Goal: Information Seeking & Learning: Find specific fact

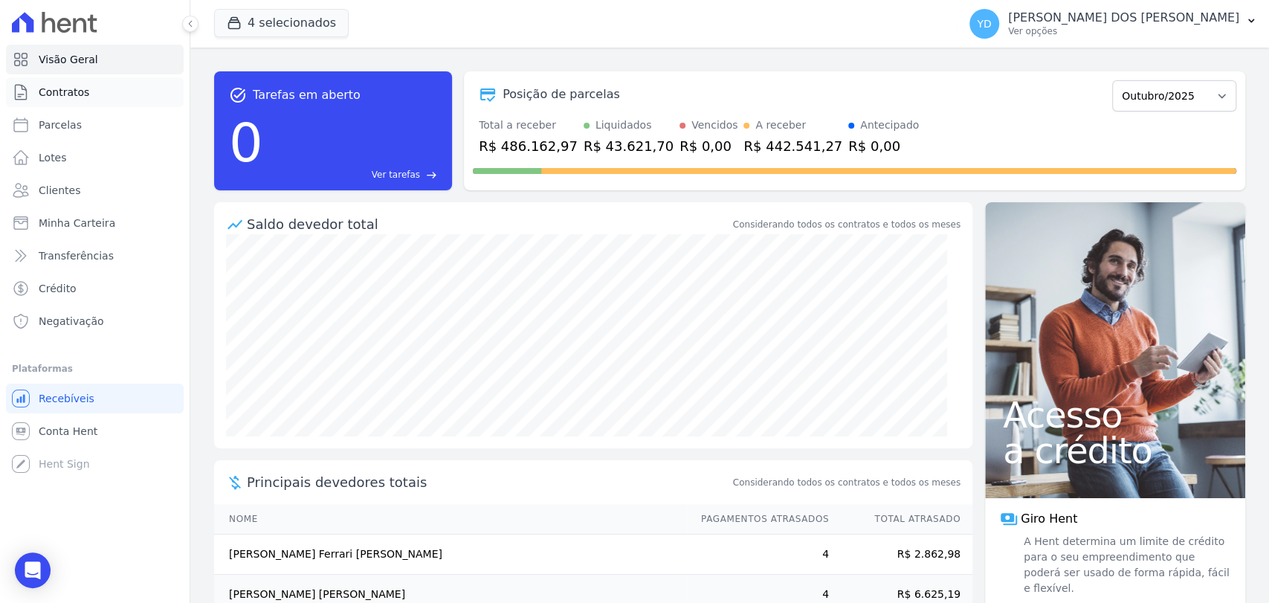
click at [122, 94] on link "Contratos" at bounding box center [95, 92] width 178 height 30
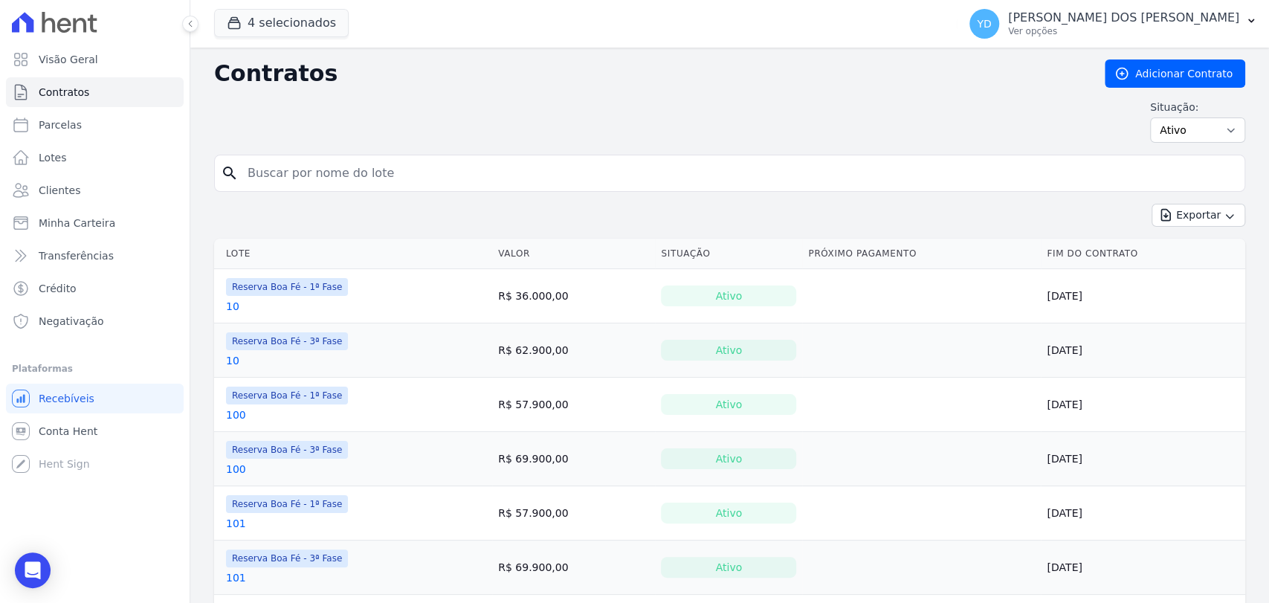
click at [358, 175] on input "search" at bounding box center [739, 173] width 1000 height 30
type input "214"
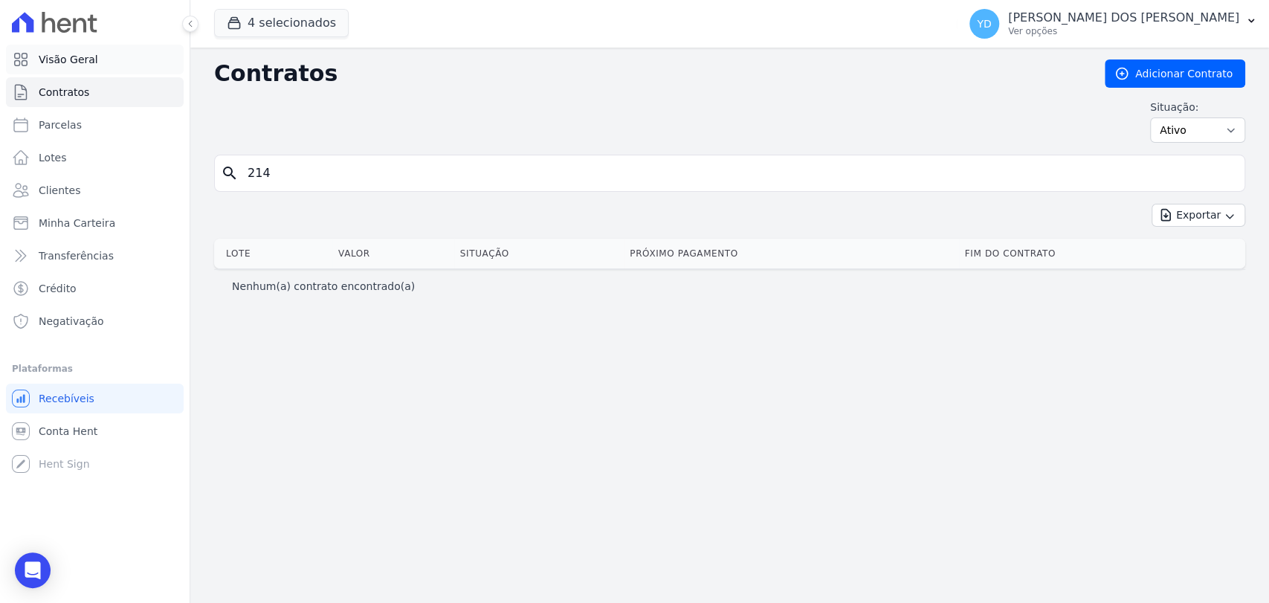
click at [25, 51] on icon at bounding box center [21, 60] width 18 height 18
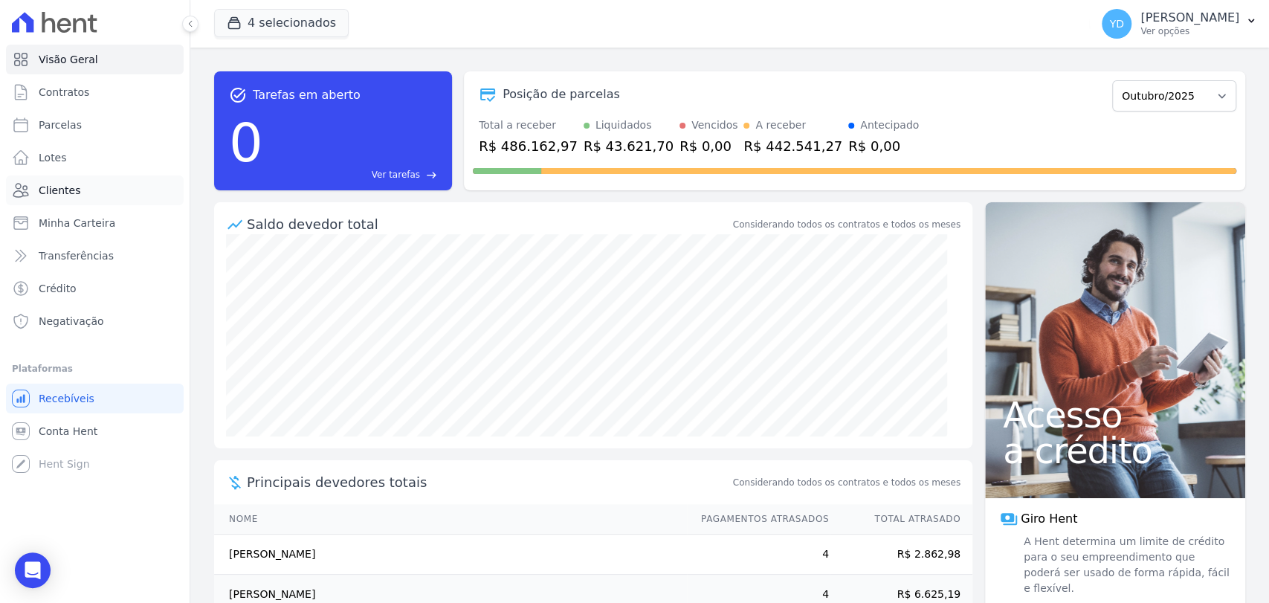
click at [80, 183] on link "Clientes" at bounding box center [95, 190] width 178 height 30
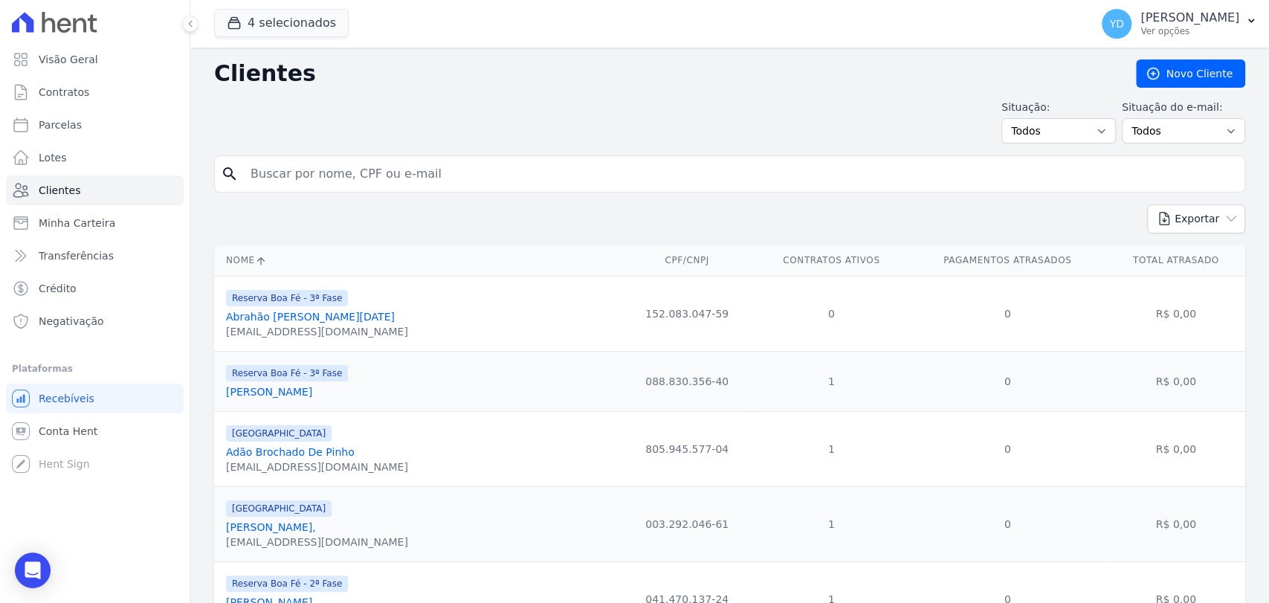
click at [401, 163] on input "search" at bounding box center [740, 174] width 997 height 30
paste input "[PERSON_NAME]"
type input "[PERSON_NAME]"
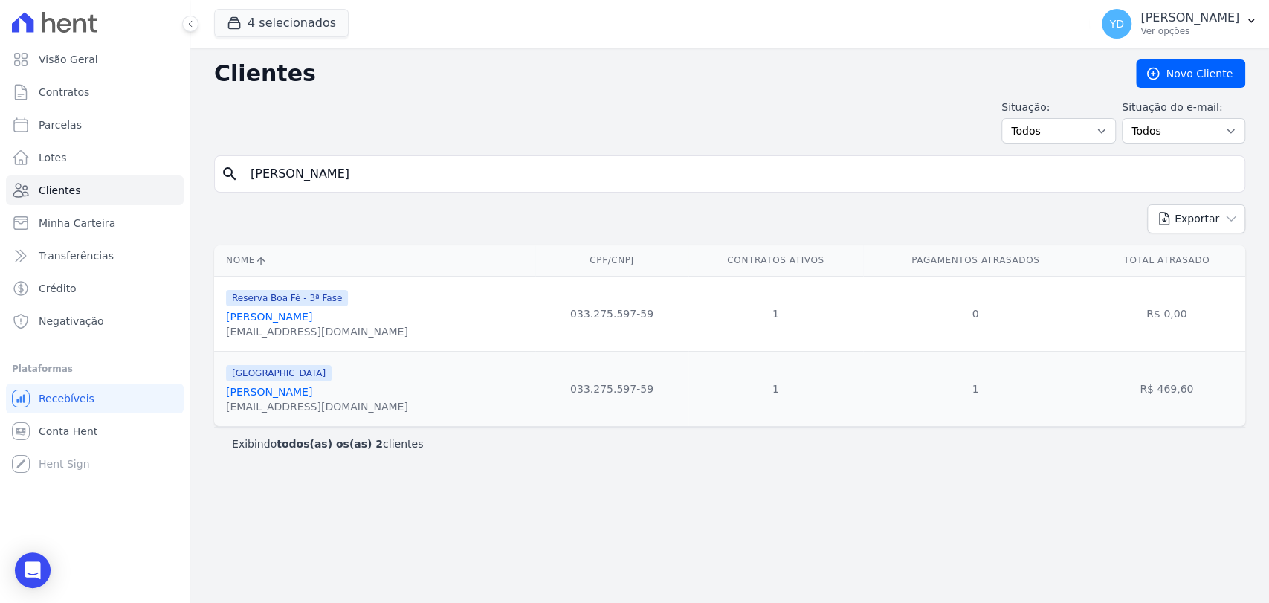
click at [442, 155] on div "Clientes [GEOGRAPHIC_DATA] Situação: Todos Adimplentes Inadimplentes Situação d…" at bounding box center [729, 325] width 1078 height 555
click at [444, 176] on input "[PERSON_NAME]" at bounding box center [740, 174] width 997 height 30
paste input "[PERSON_NAME] [PERSON_NAME]"
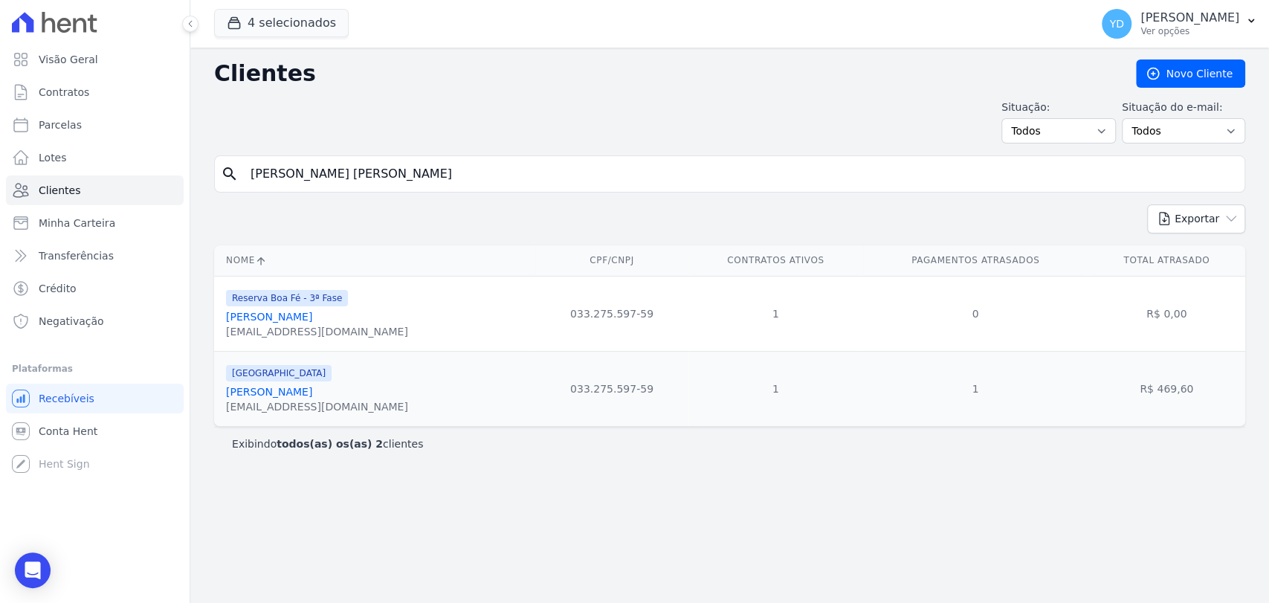
type input "[PERSON_NAME] [PERSON_NAME]"
click at [464, 175] on input "[PERSON_NAME] [PERSON_NAME]" at bounding box center [740, 174] width 997 height 30
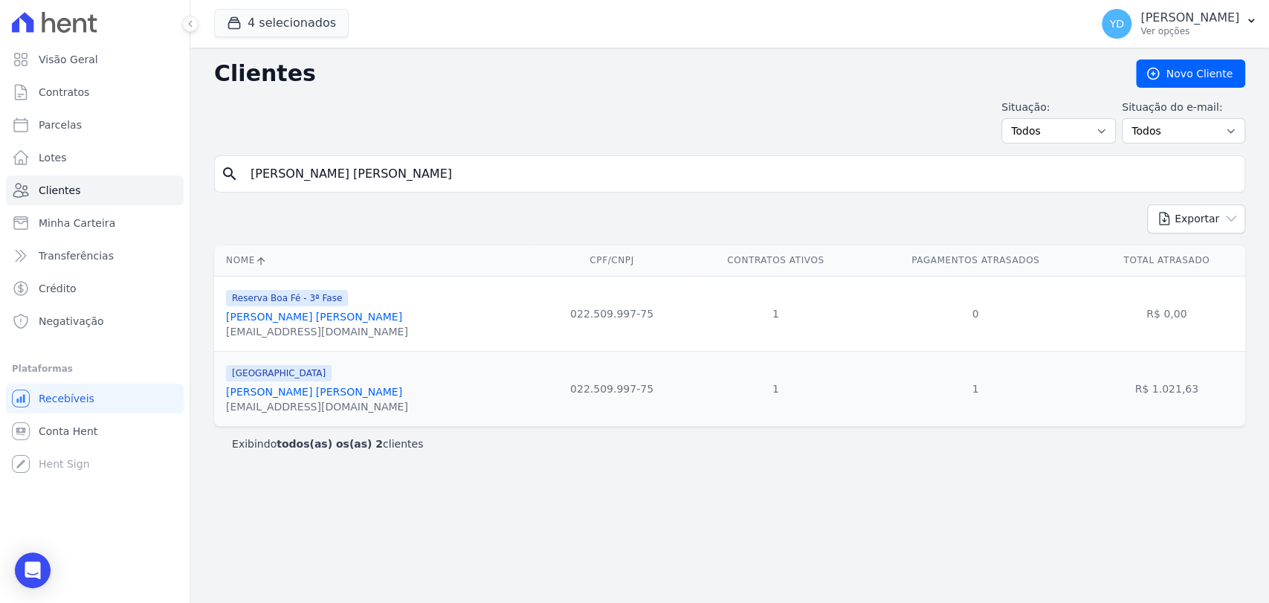
paste input "iqueias [PERSON_NAME]"
type input "Miqueias [PERSON_NAME]"
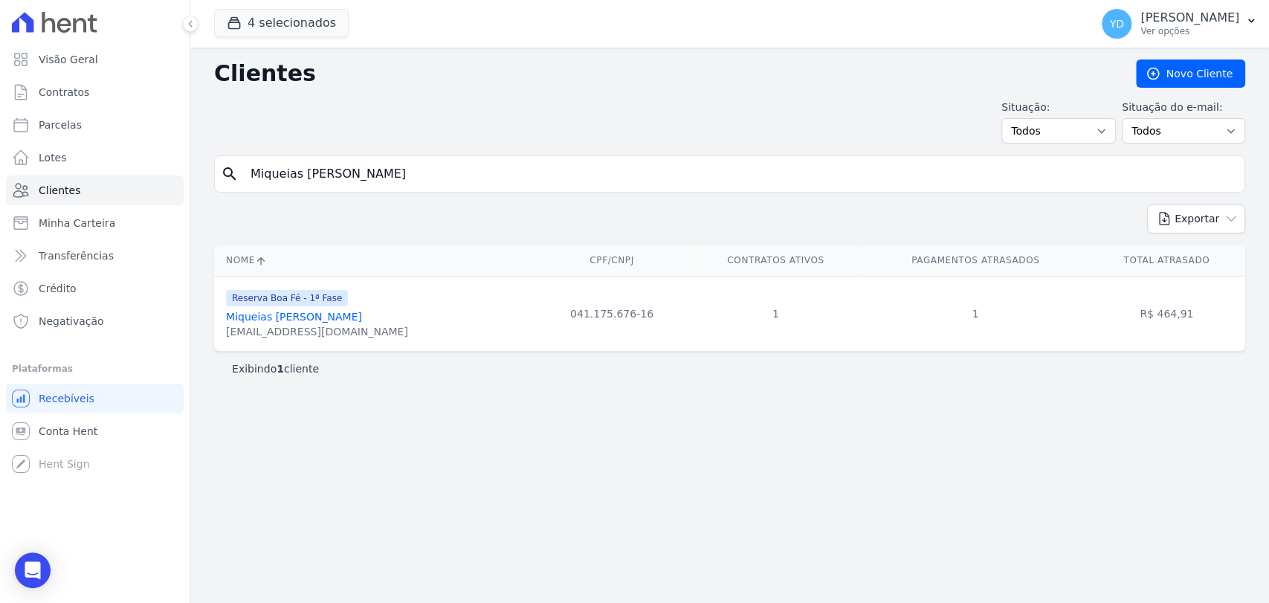
click at [409, 166] on input "Miqueias [PERSON_NAME]" at bounding box center [740, 174] width 997 height 30
paste input "[PERSON_NAME]"
type input "[PERSON_NAME]"
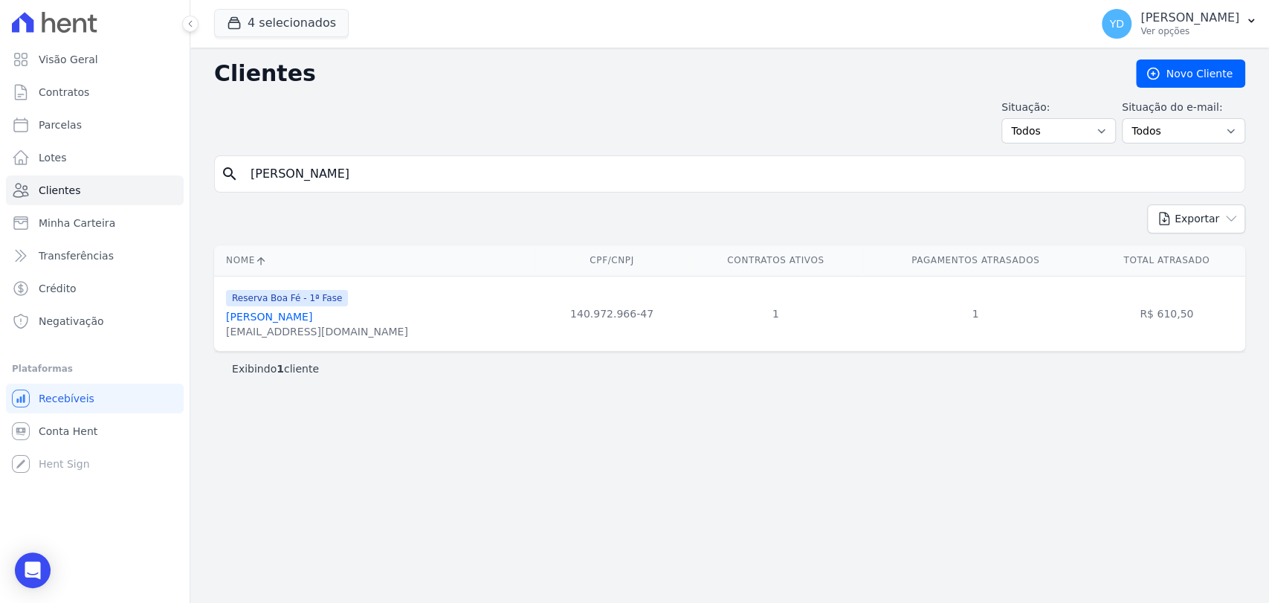
click at [390, 172] on input "[PERSON_NAME]" at bounding box center [740, 174] width 997 height 30
paste input "[PERSON_NAME]"
type input "[PERSON_NAME]"
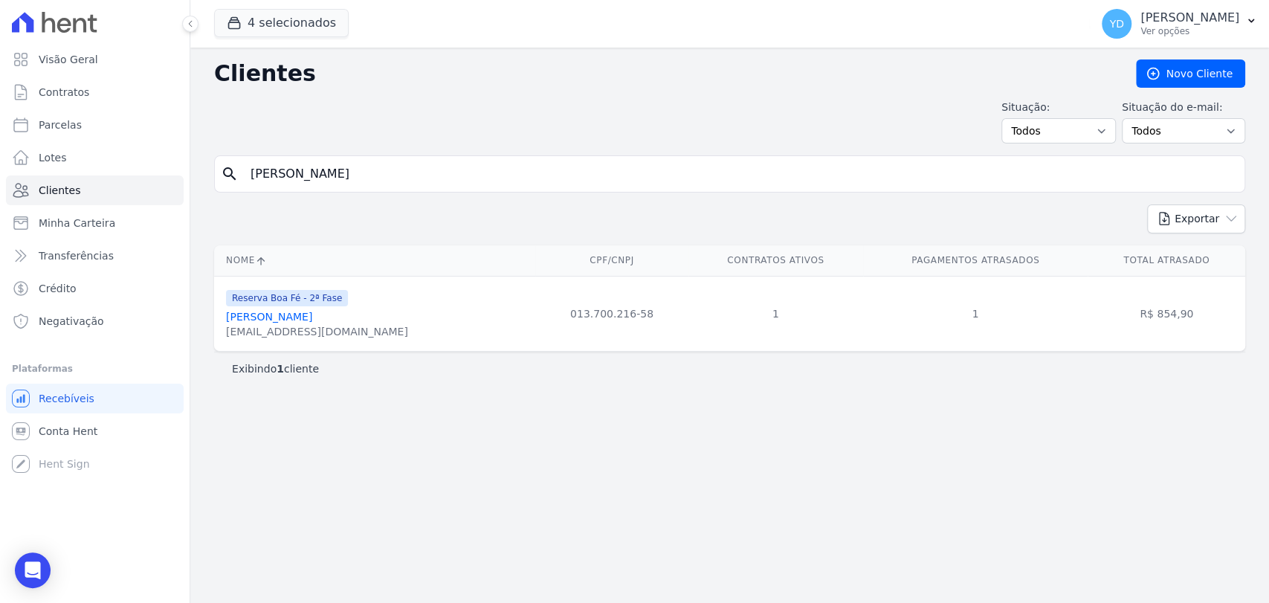
click at [499, 166] on input "[PERSON_NAME]" at bounding box center [740, 174] width 997 height 30
paste input "Leharte [PERSON_NAME]"
type input "Leharte [PERSON_NAME]"
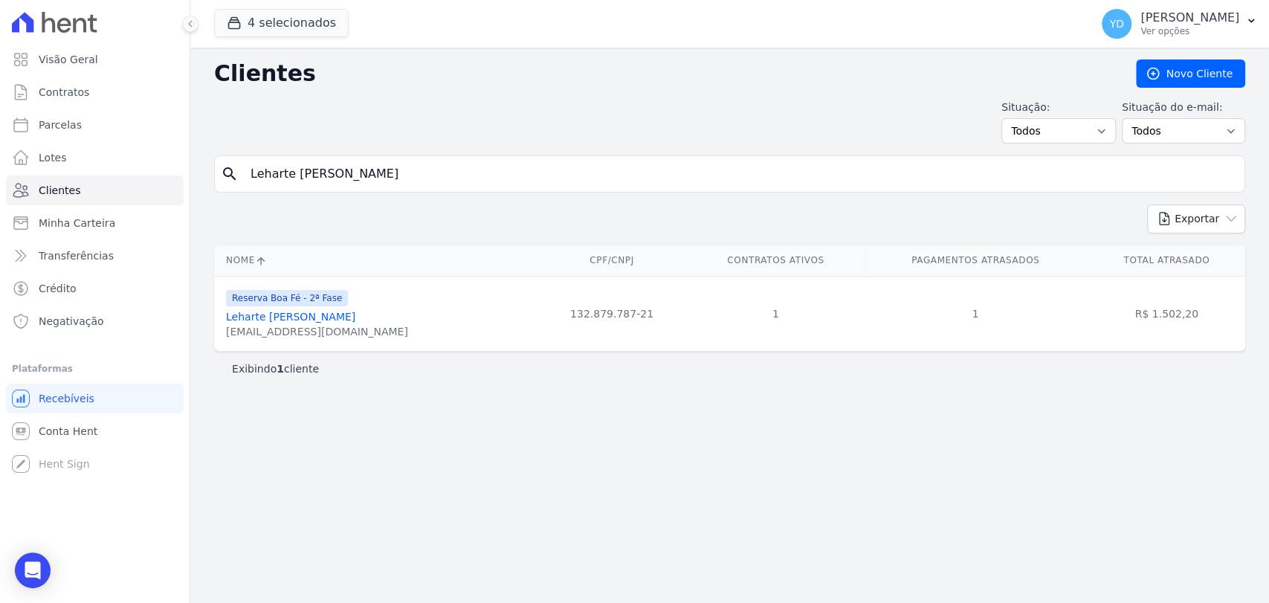
click at [444, 175] on input "Leharte [PERSON_NAME]" at bounding box center [740, 174] width 997 height 30
click at [445, 175] on input "Leharte [PERSON_NAME]" at bounding box center [740, 174] width 997 height 30
paste input "ucineia [PERSON_NAME]"
type input "[PERSON_NAME]"
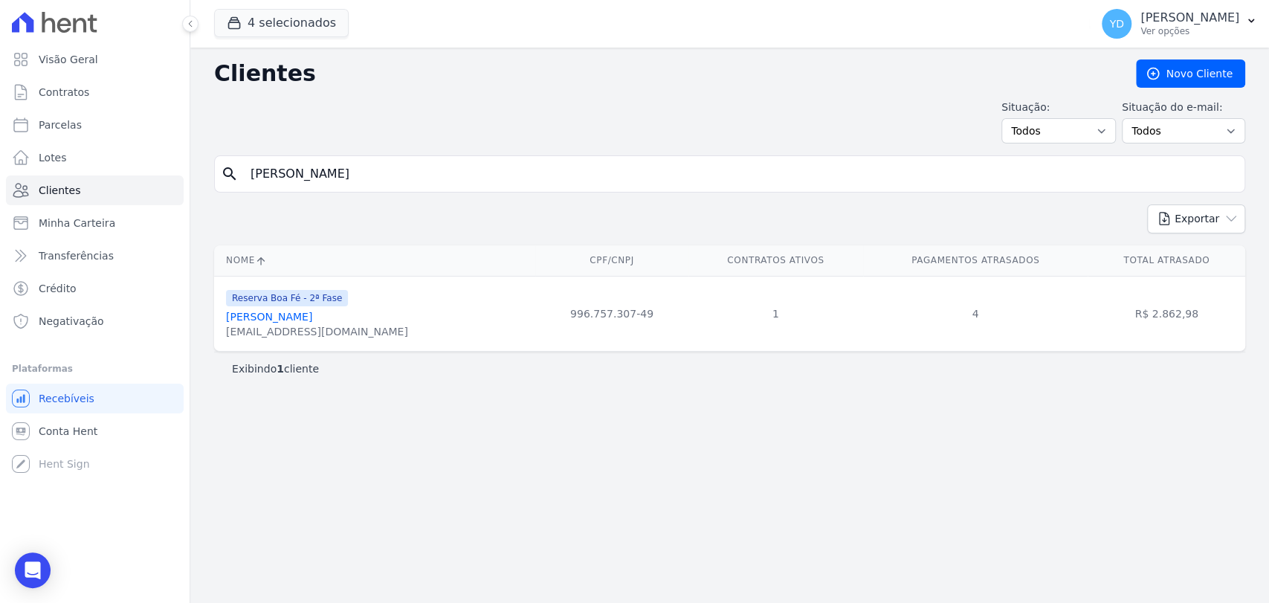
click at [409, 179] on input "[PERSON_NAME]" at bounding box center [740, 174] width 997 height 30
click at [406, 179] on input "[PERSON_NAME]" at bounding box center [740, 174] width 997 height 30
paste input "[PERSON_NAME]"
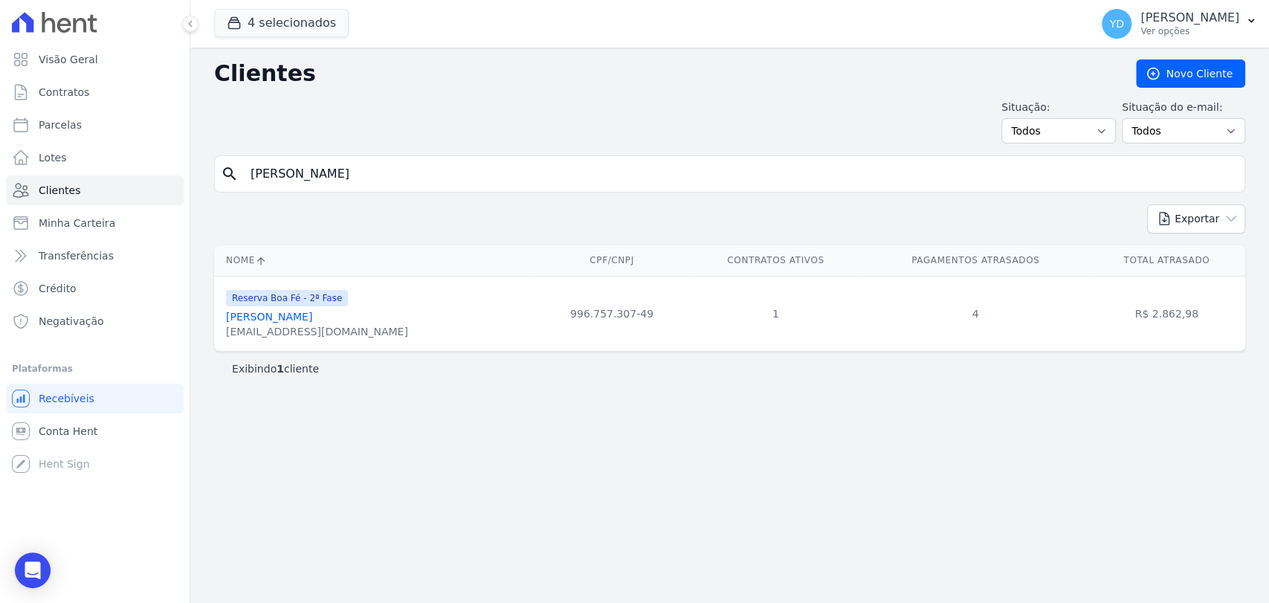
type input "[PERSON_NAME]"
drag, startPoint x: 354, startPoint y: 201, endPoint x: 357, endPoint y: 191, distance: 9.9
click at [354, 201] on form "search [PERSON_NAME]" at bounding box center [729, 179] width 1031 height 49
click at [363, 172] on input "[PERSON_NAME]" at bounding box center [740, 174] width 997 height 30
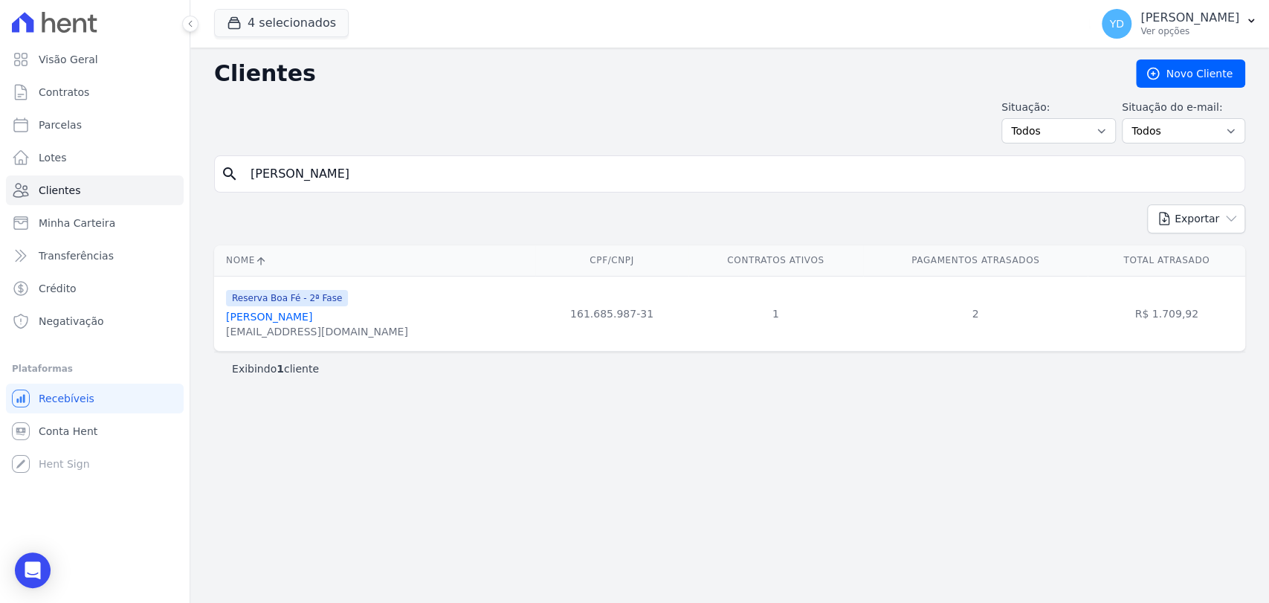
click at [363, 172] on input "[PERSON_NAME]" at bounding box center [740, 174] width 997 height 30
paste input "[PERSON_NAME]"
type input "[PERSON_NAME]"
click at [467, 167] on input "[PERSON_NAME]" at bounding box center [740, 174] width 997 height 30
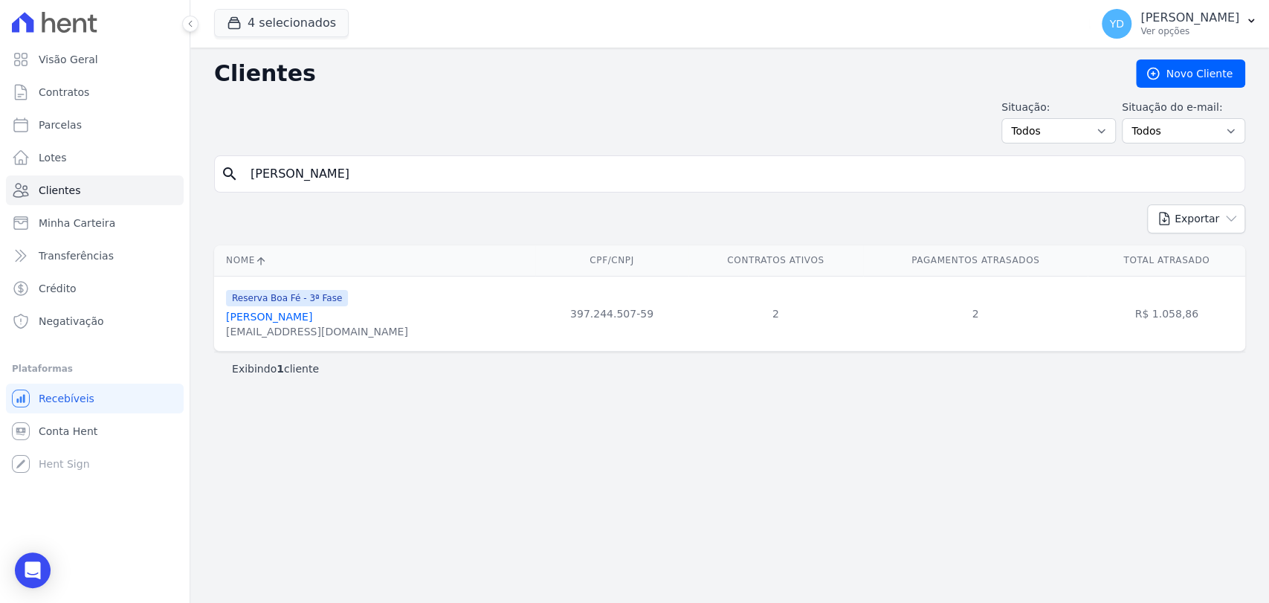
click at [467, 167] on input "[PERSON_NAME]" at bounding box center [740, 174] width 997 height 30
paste input "[PERSON_NAME]"
type input "[PERSON_NAME]"
click at [444, 176] on input "[PERSON_NAME]" at bounding box center [740, 174] width 997 height 30
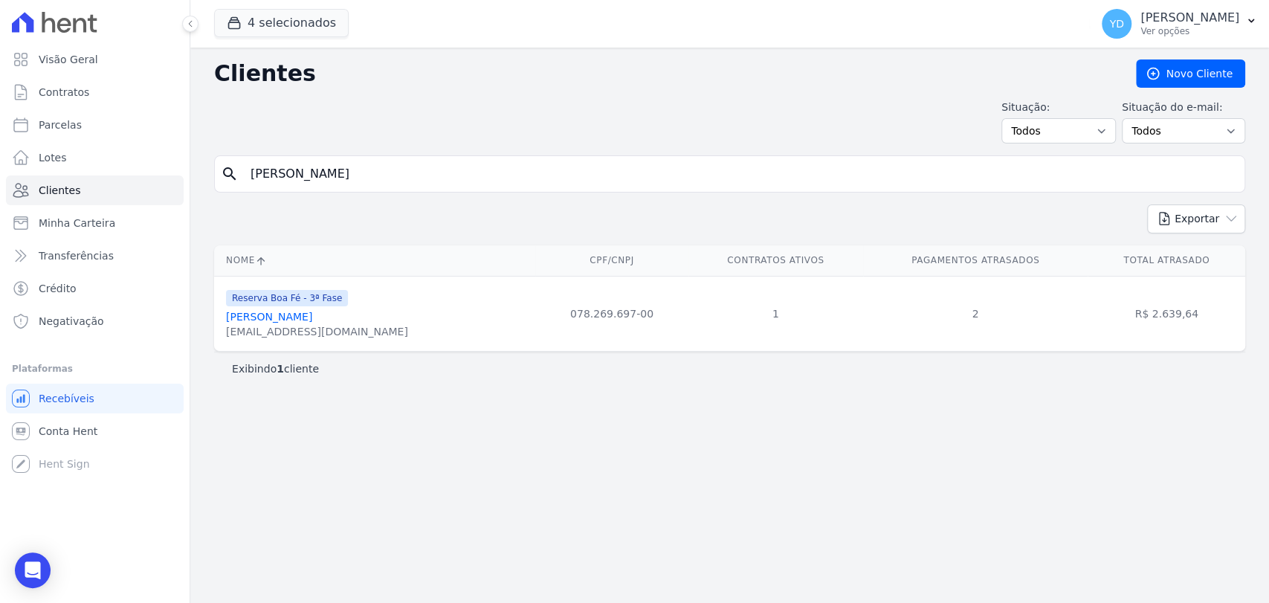
click at [444, 176] on input "[PERSON_NAME]" at bounding box center [740, 174] width 997 height 30
paste input "[PERSON_NAME]"
type input "[PERSON_NAME]"
